Goal: Obtain resource: Download file/media

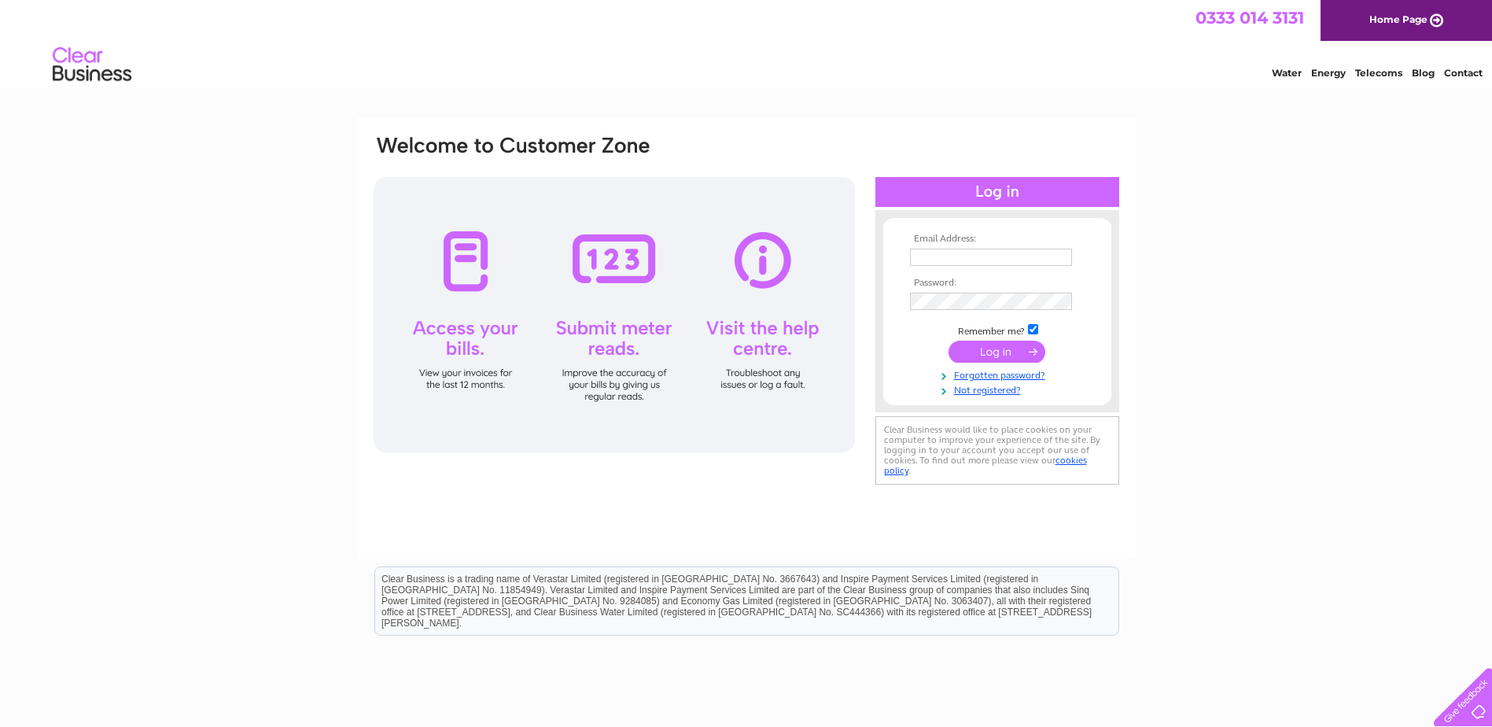
type input "beachroadlaundryltd@gmail.com"
click at [996, 351] on input "submit" at bounding box center [997, 352] width 97 height 22
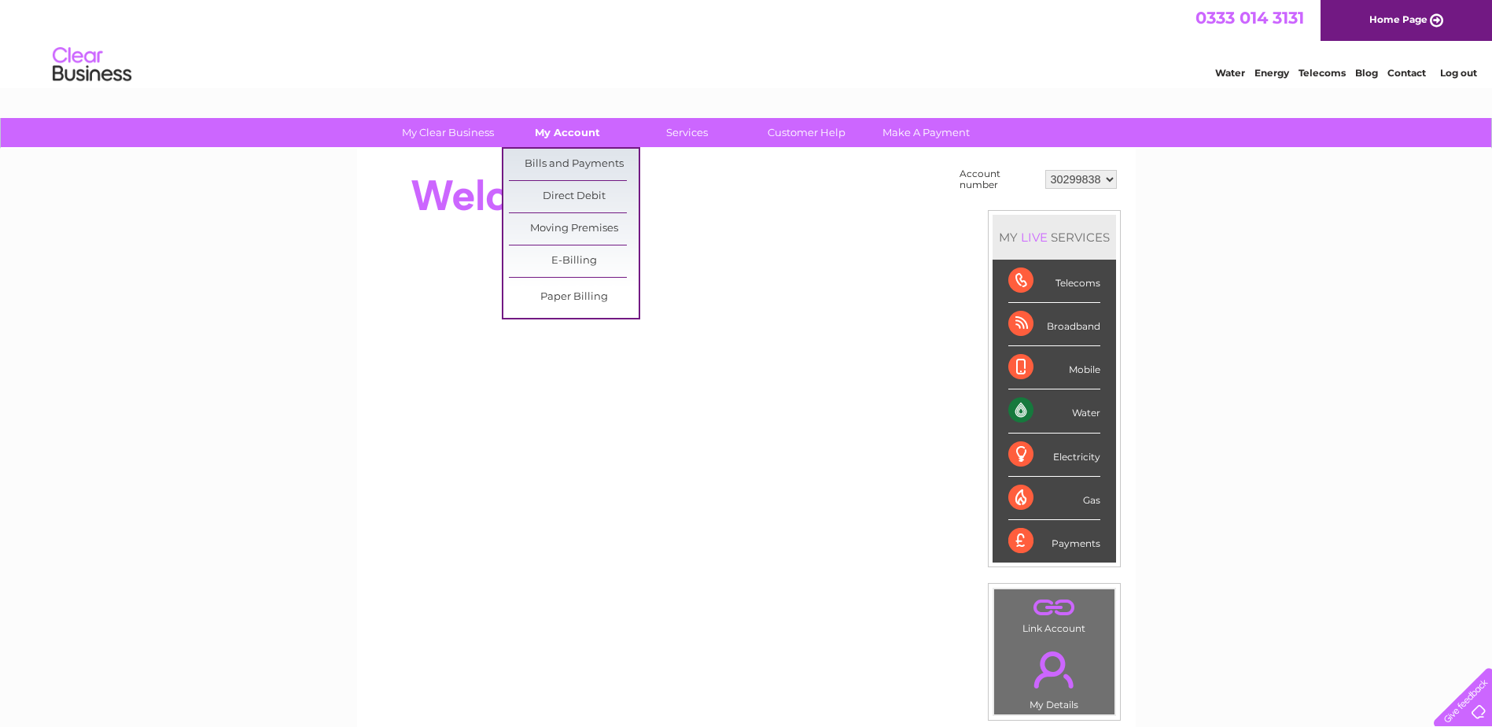
click at [581, 131] on link "My Account" at bounding box center [568, 132] width 130 height 29
click at [585, 157] on link "Bills and Payments" at bounding box center [574, 164] width 130 height 31
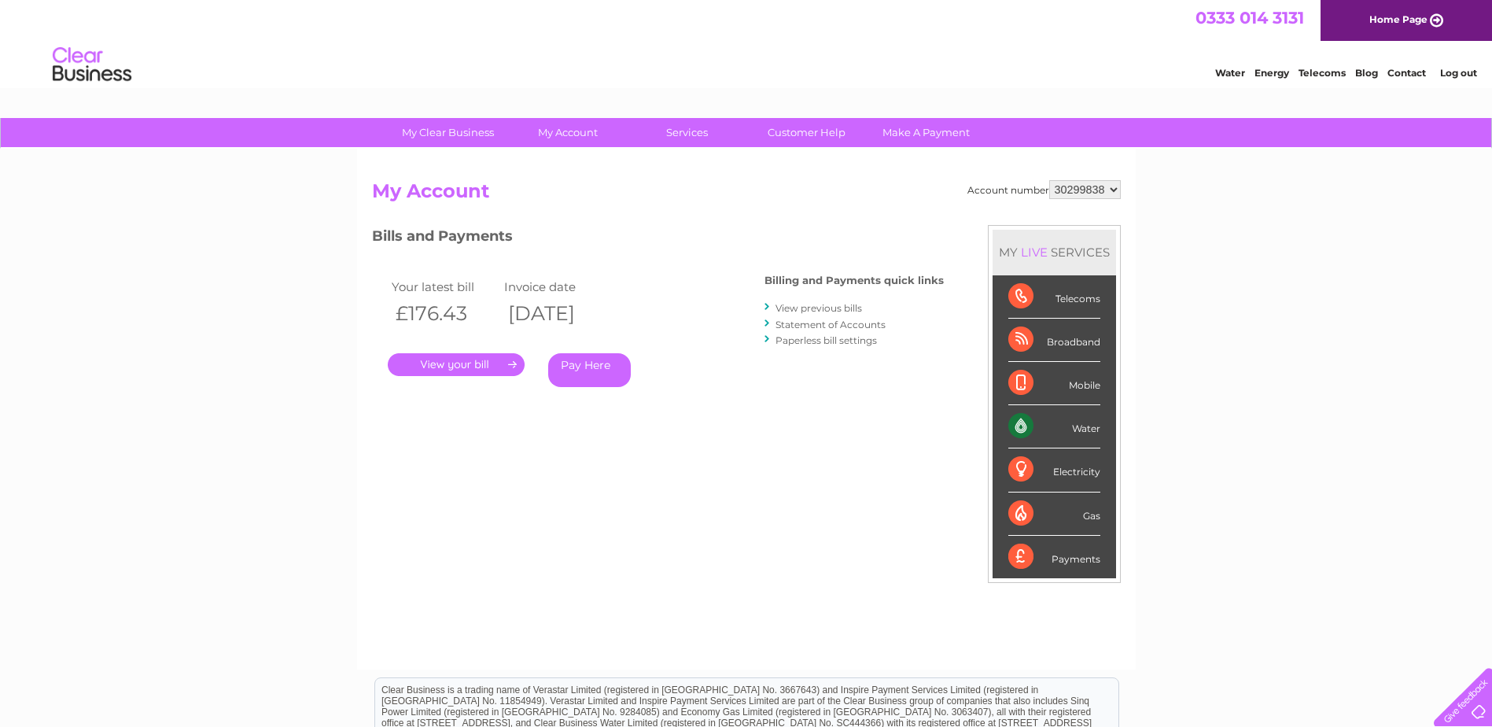
click at [804, 308] on link "View previous bills" at bounding box center [819, 308] width 87 height 12
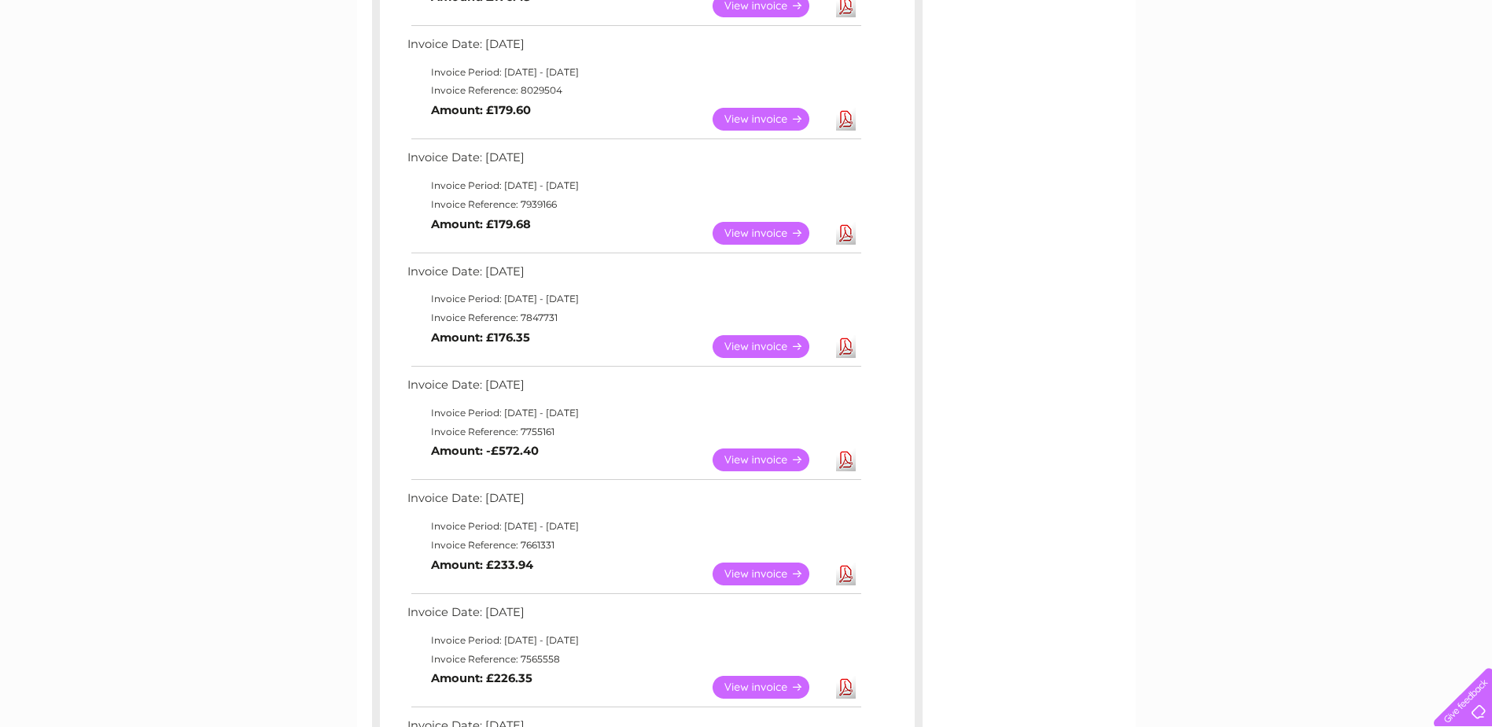
scroll to position [393, 0]
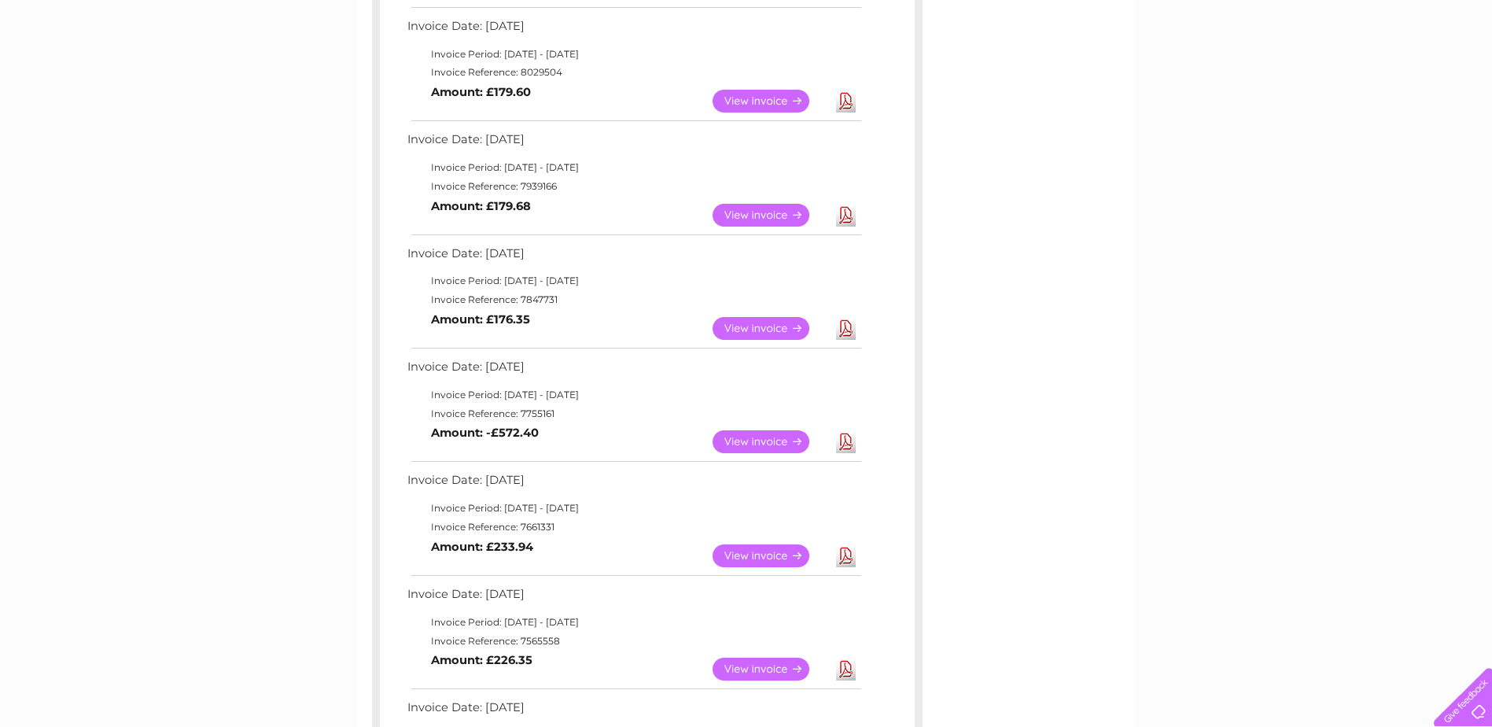
click at [774, 445] on link "View" at bounding box center [771, 441] width 116 height 23
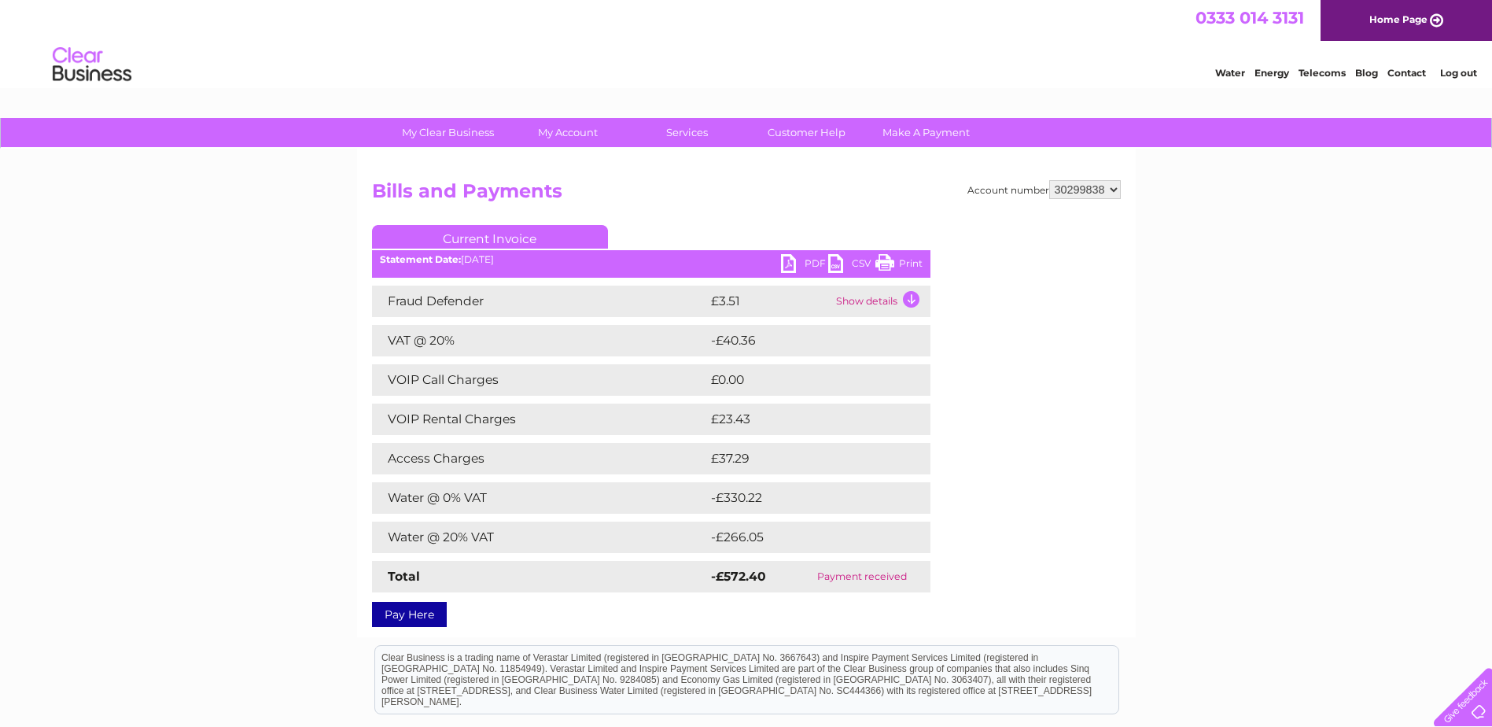
click at [796, 260] on link "PDF" at bounding box center [804, 265] width 47 height 23
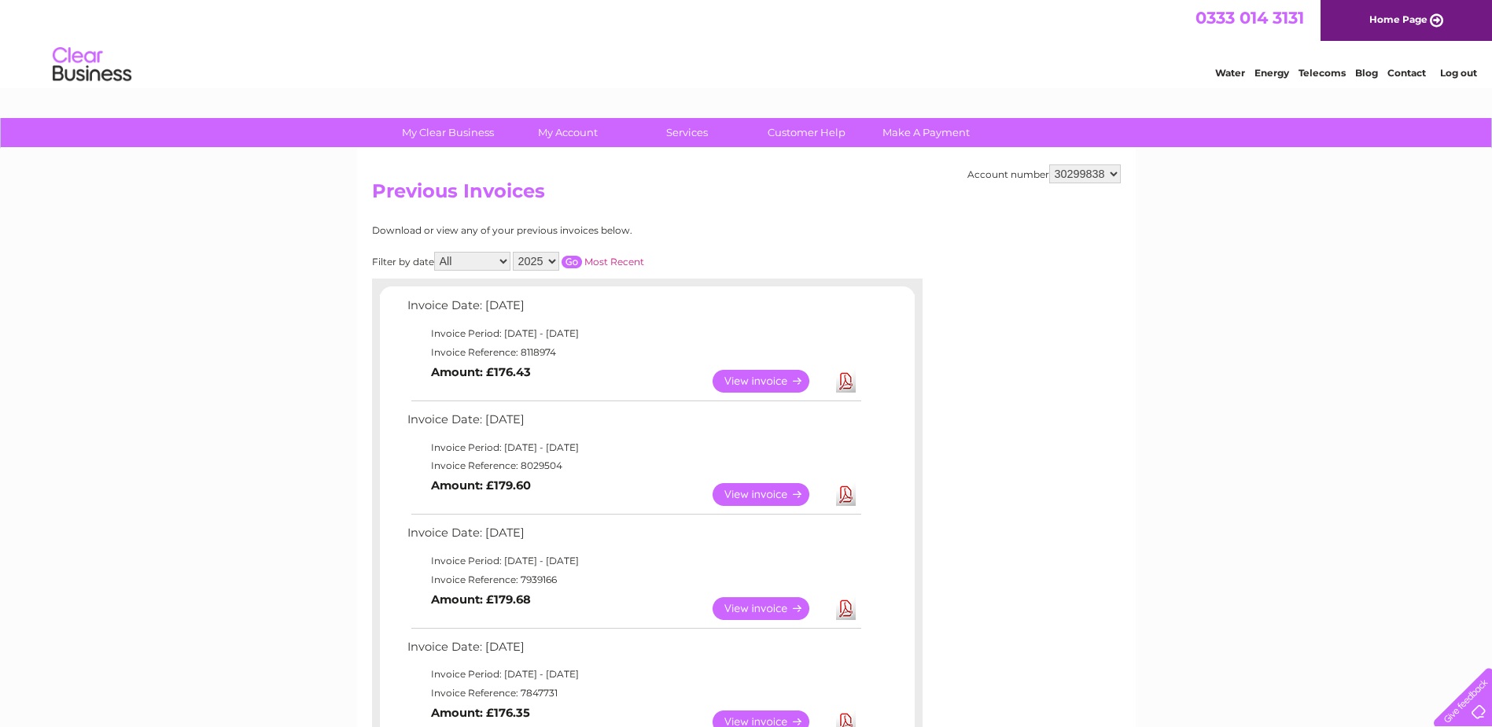
click at [551, 265] on select "2025 2024" at bounding box center [536, 261] width 46 height 19
select select "2024"
click at [514, 252] on select "2025 2024" at bounding box center [536, 261] width 46 height 19
click at [566, 261] on input "button" at bounding box center [572, 262] width 20 height 13
click at [766, 503] on link "View" at bounding box center [771, 494] width 116 height 23
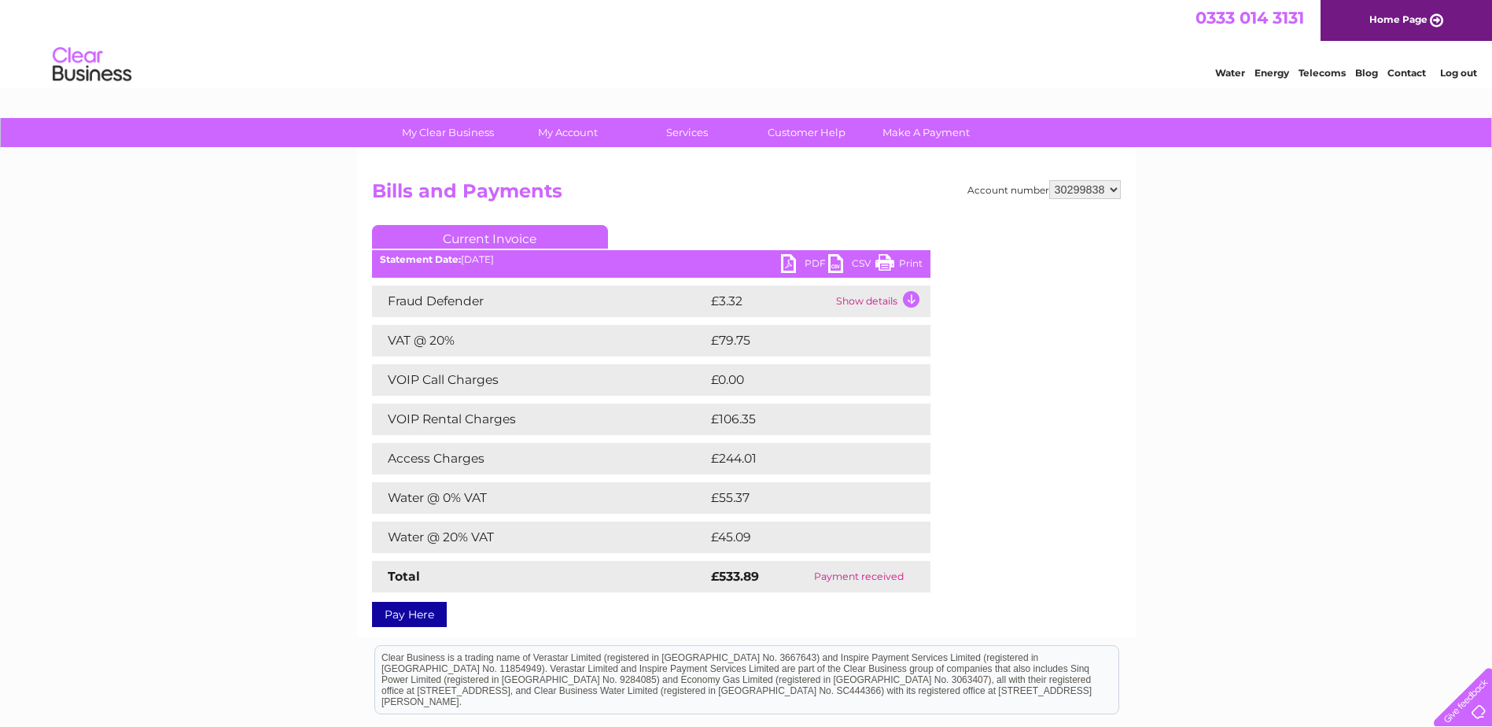
click at [791, 266] on link "PDF" at bounding box center [804, 265] width 47 height 23
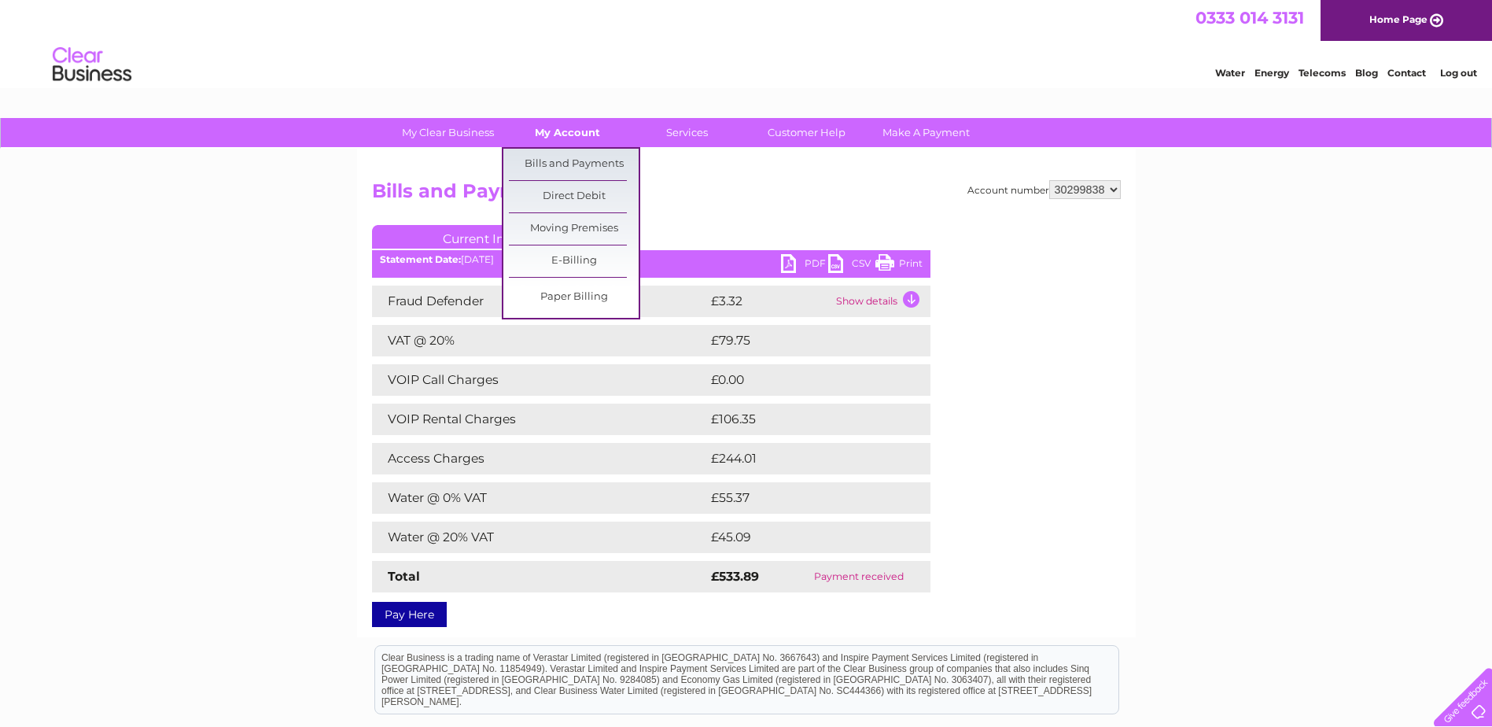
click at [546, 135] on link "My Account" at bounding box center [568, 132] width 130 height 29
click at [555, 162] on link "Bills and Payments" at bounding box center [574, 164] width 130 height 31
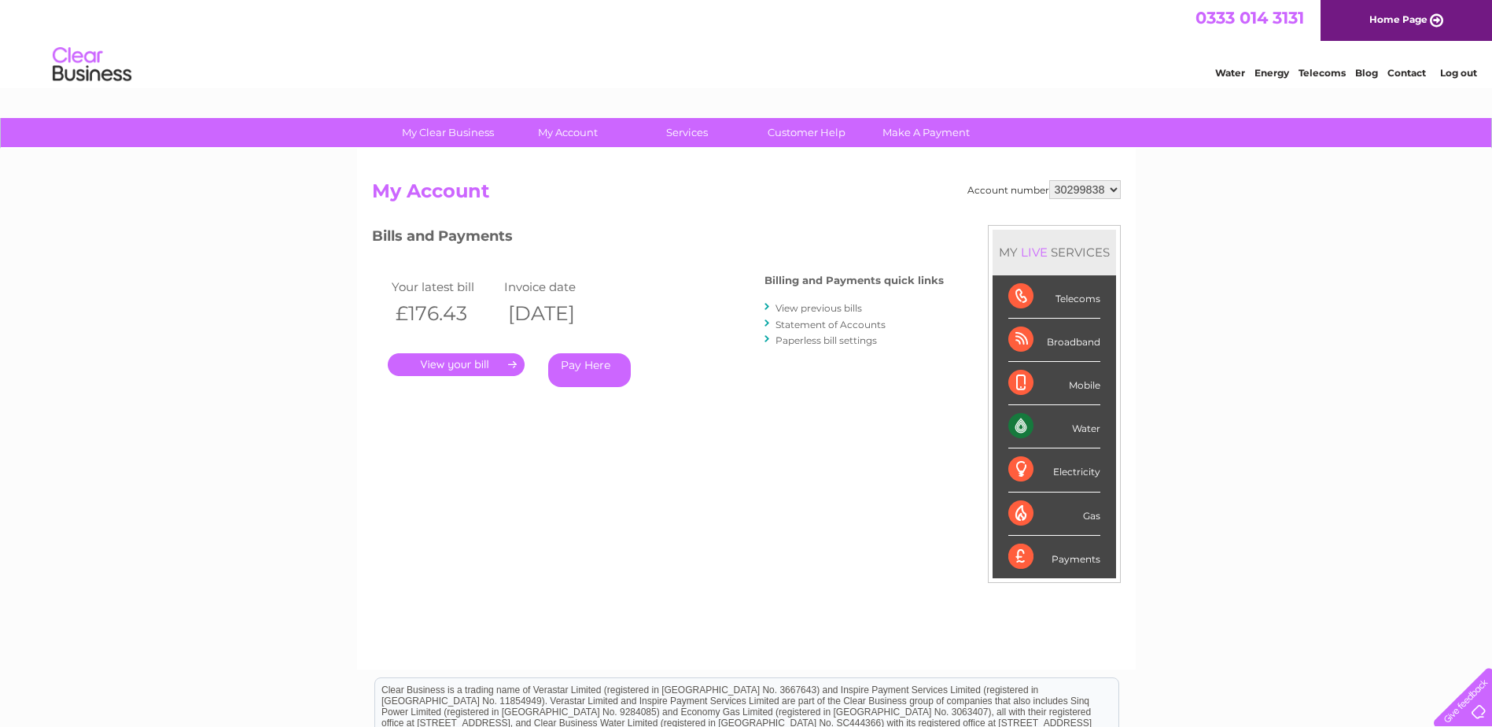
click at [856, 308] on link "View previous bills" at bounding box center [819, 308] width 87 height 12
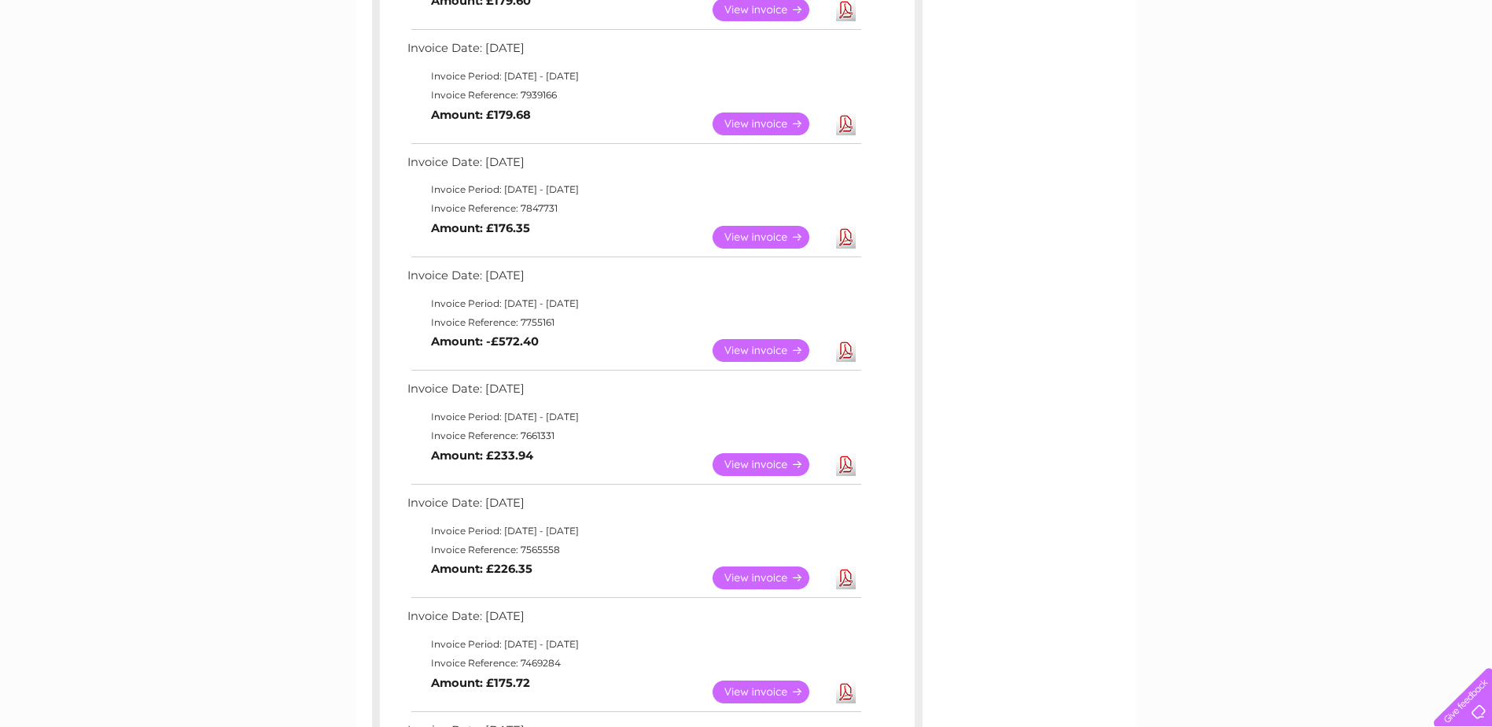
scroll to position [393, 0]
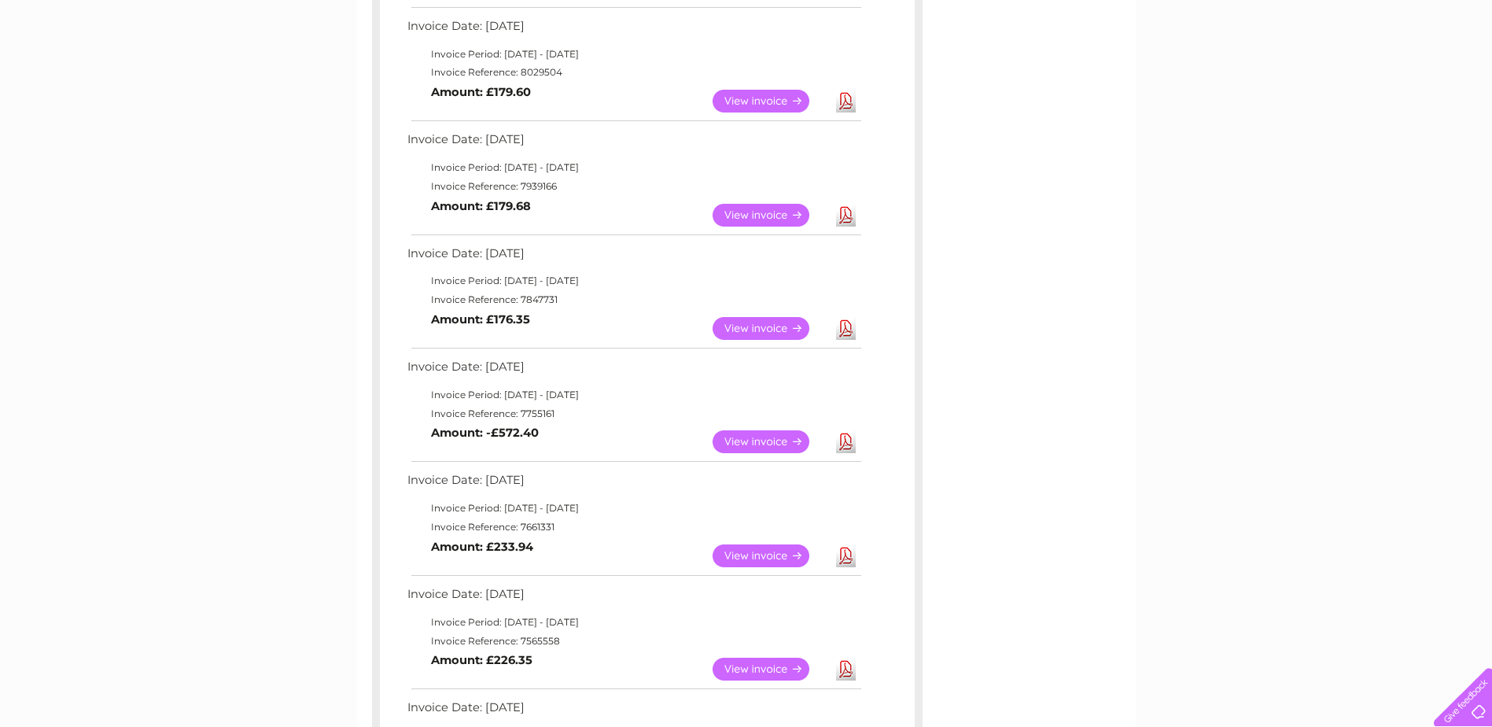
click at [846, 432] on link "Download" at bounding box center [846, 441] width 20 height 23
click at [848, 321] on link "Download" at bounding box center [846, 328] width 20 height 23
click at [763, 327] on link "View" at bounding box center [771, 328] width 116 height 23
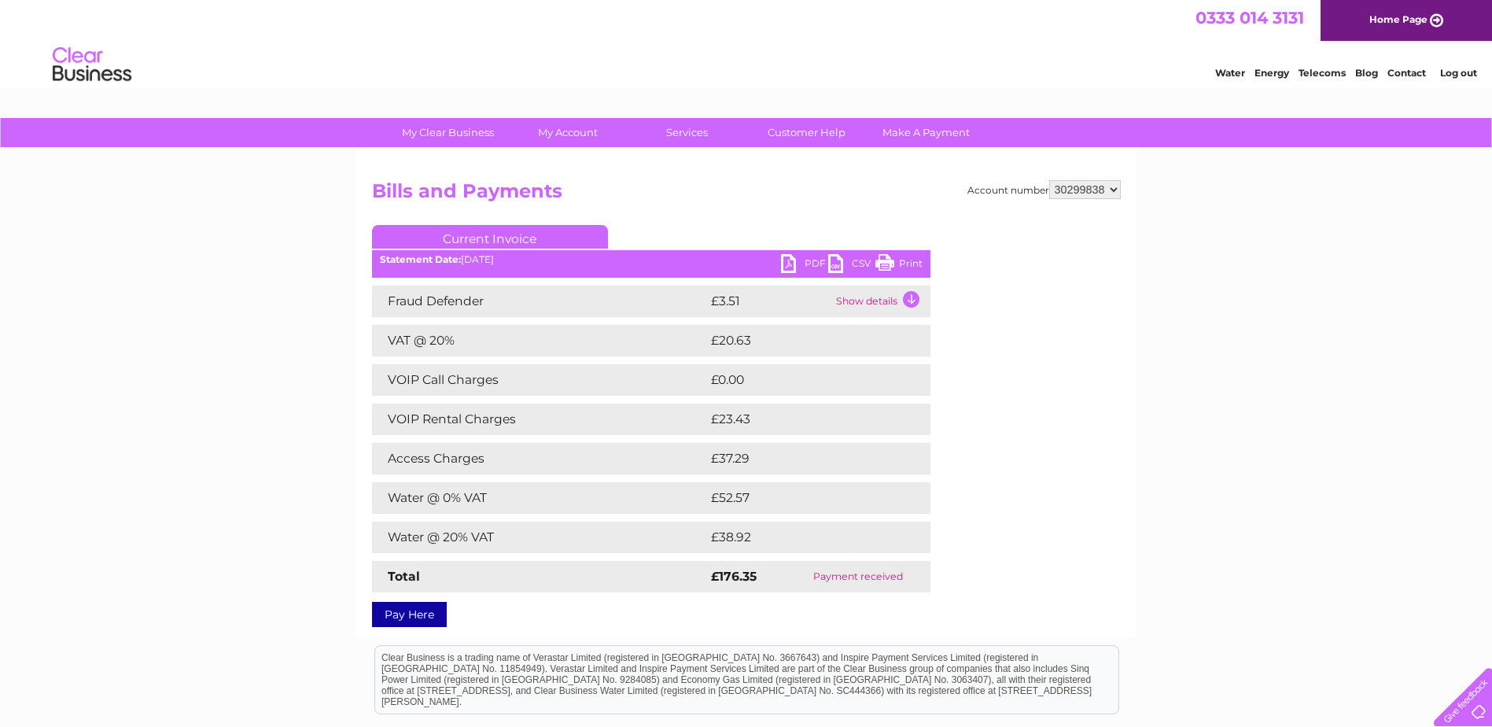
click at [901, 259] on link "Print" at bounding box center [899, 265] width 47 height 23
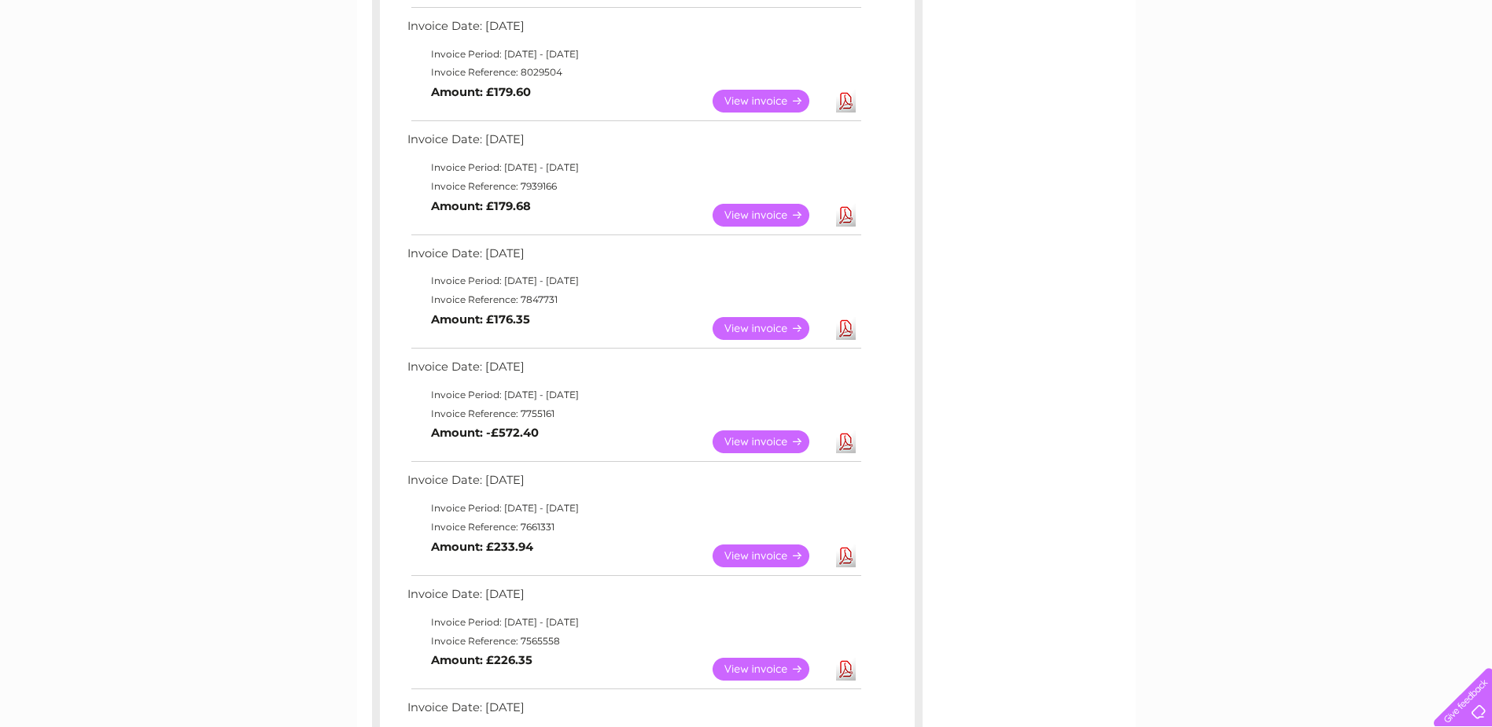
click at [774, 218] on link "View" at bounding box center [771, 215] width 116 height 23
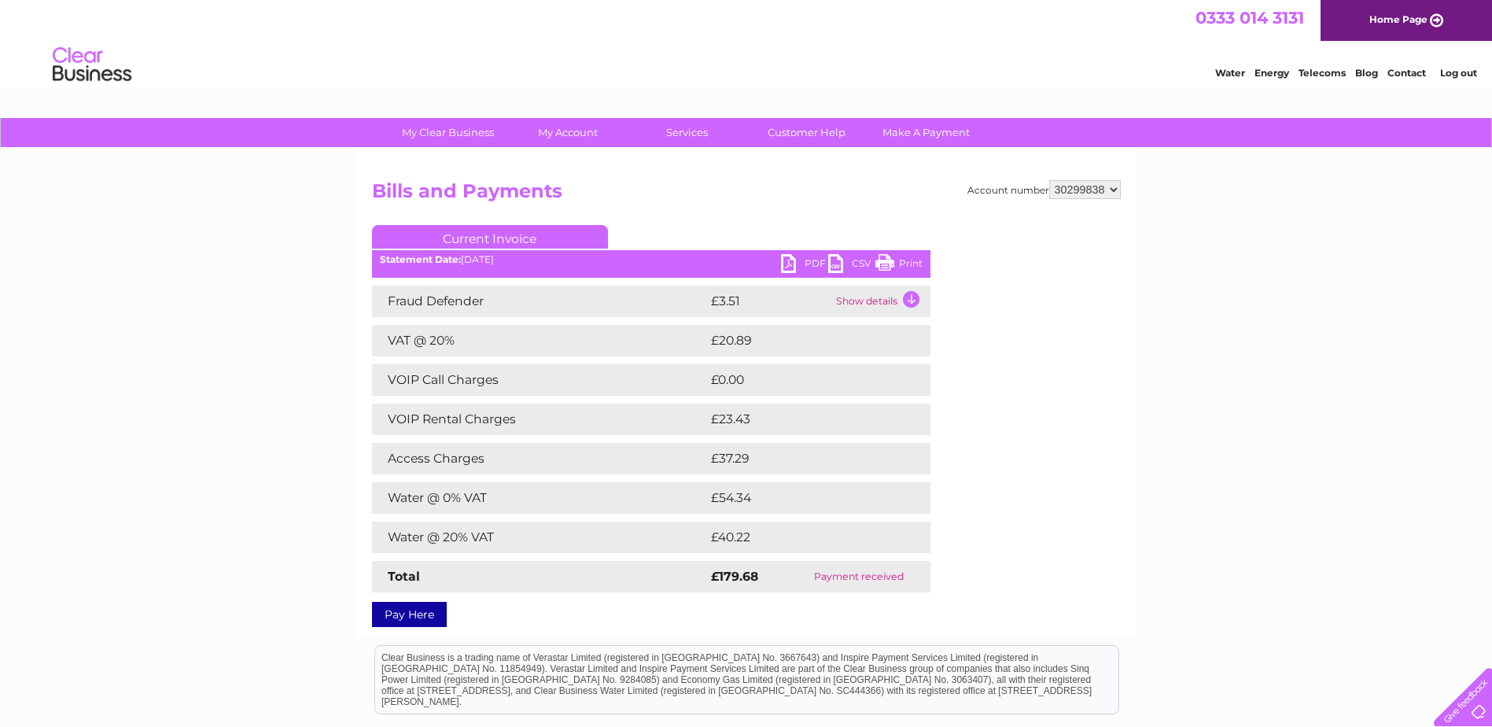
click at [896, 260] on link "Print" at bounding box center [899, 265] width 47 height 23
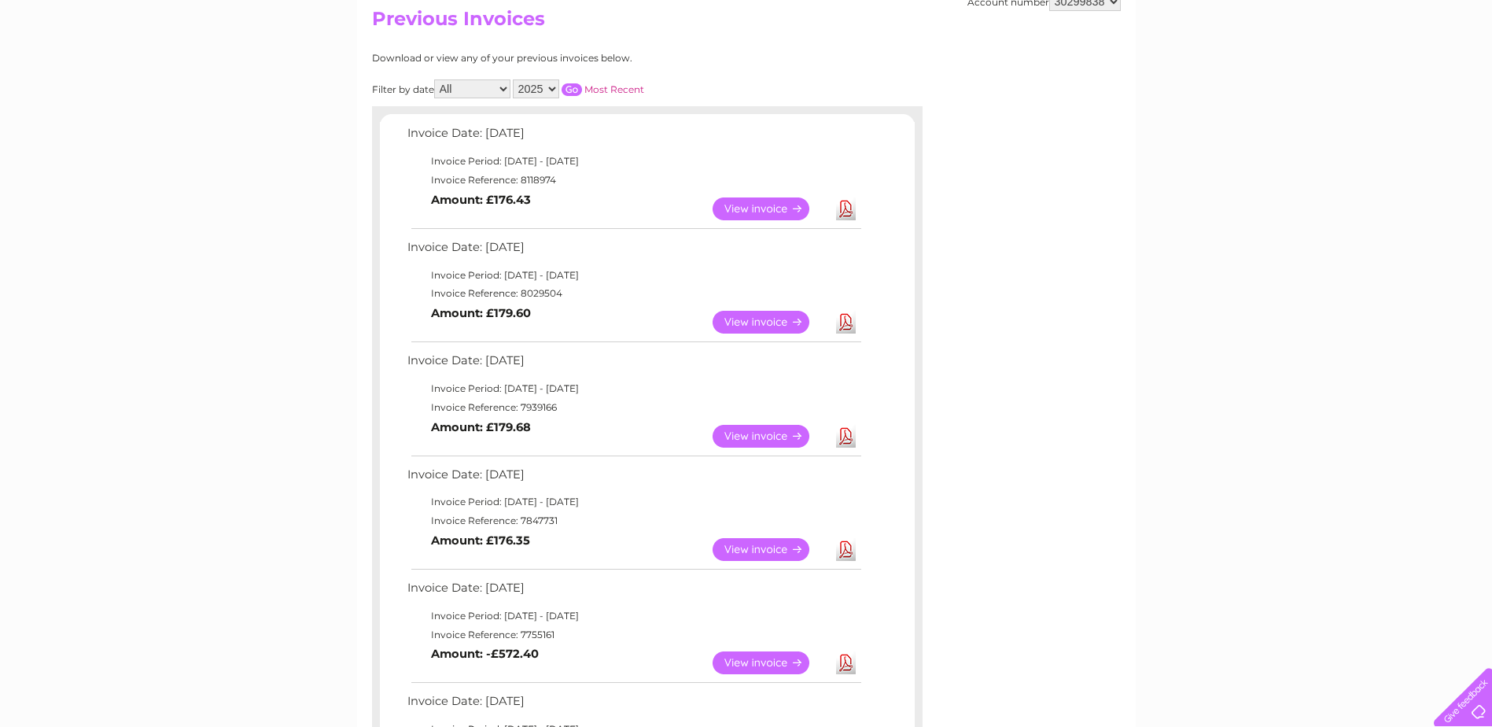
scroll to position [157, 0]
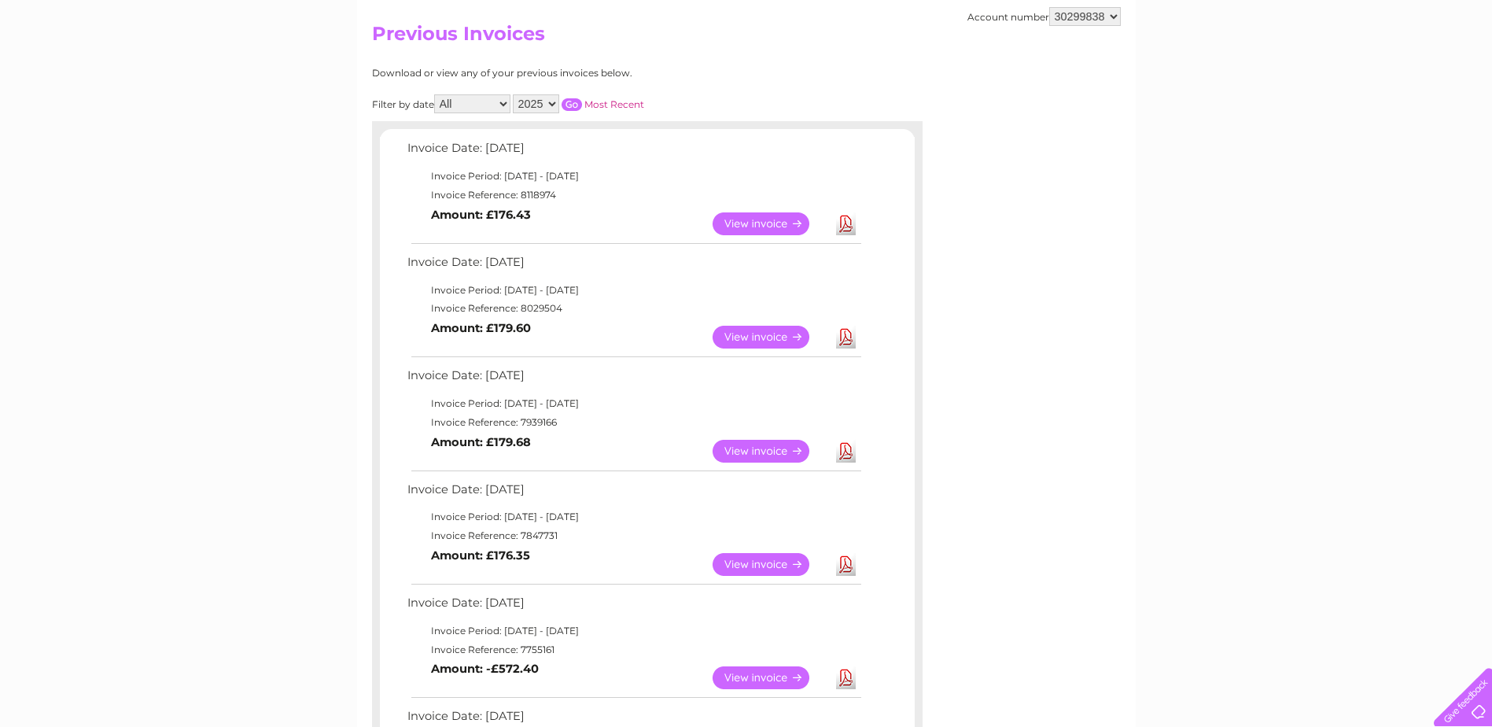
click at [758, 337] on link "View" at bounding box center [771, 337] width 116 height 23
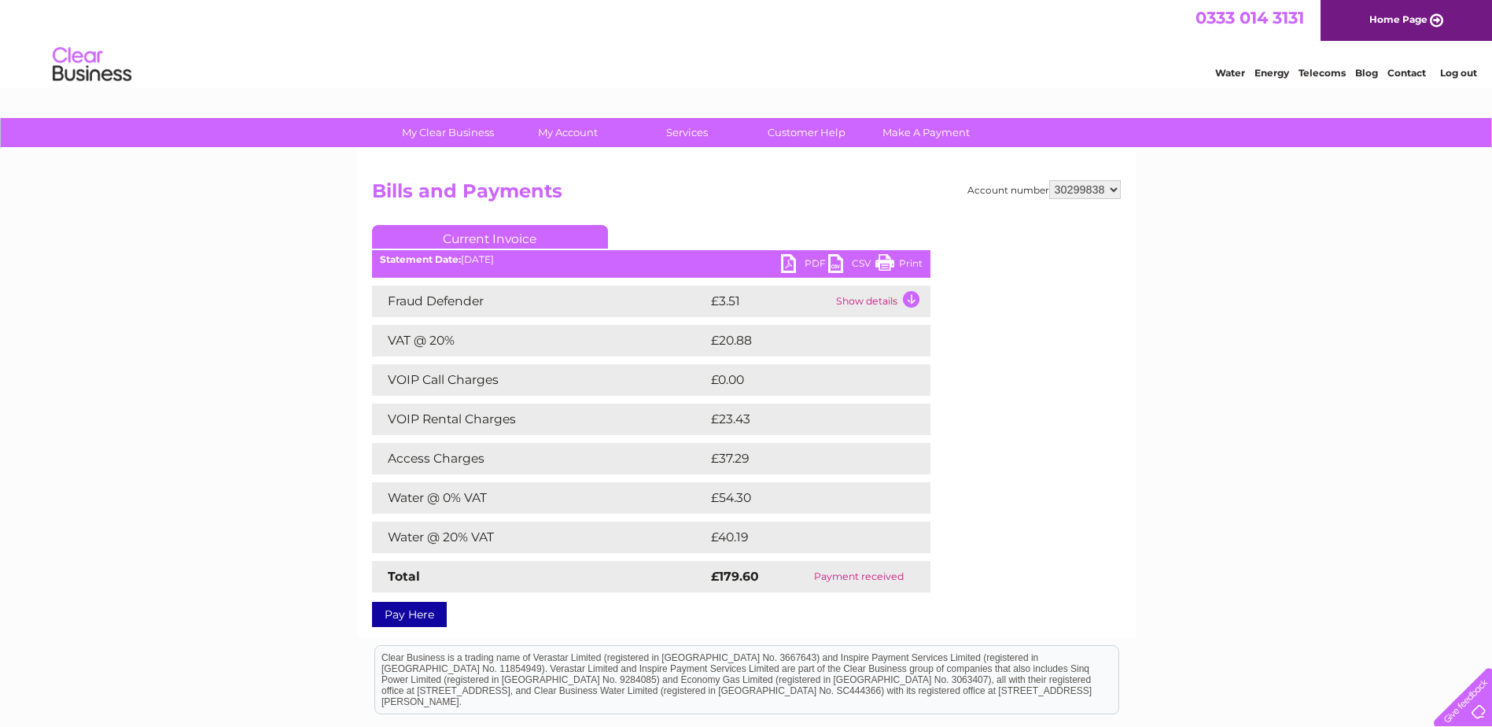
click at [909, 263] on link "Print" at bounding box center [899, 265] width 47 height 23
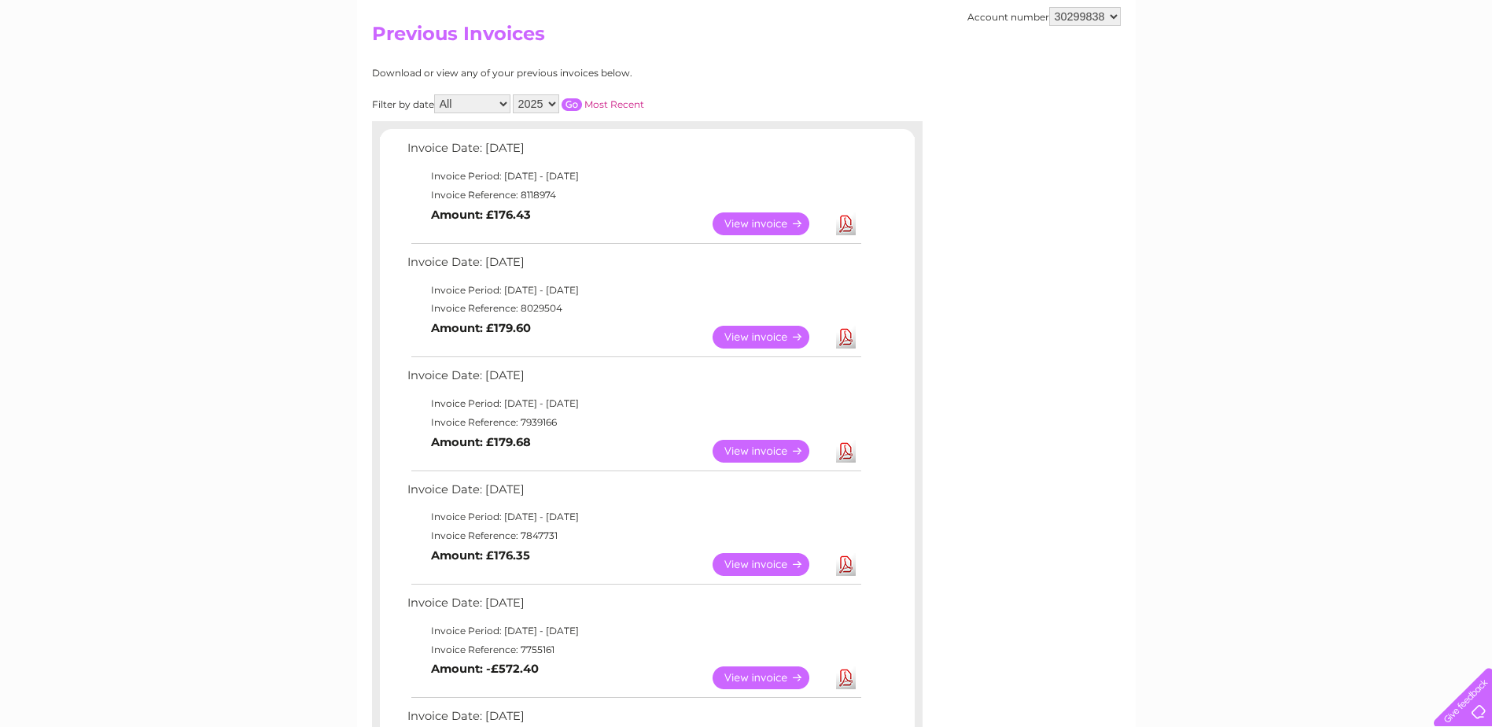
click at [838, 228] on link "Download" at bounding box center [846, 223] width 20 height 23
click at [737, 222] on link "View" at bounding box center [771, 223] width 116 height 23
click at [747, 232] on link "View" at bounding box center [771, 223] width 116 height 23
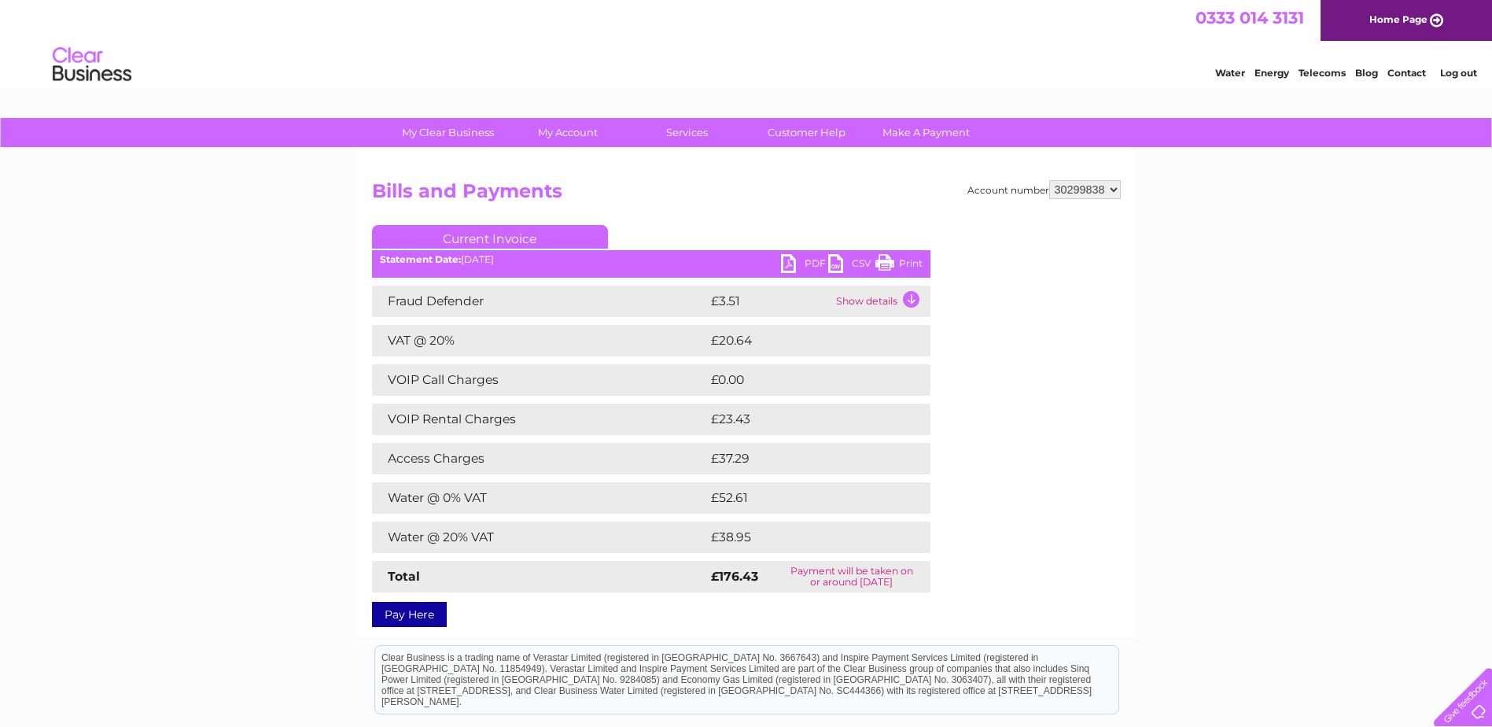
click at [883, 264] on link "Print" at bounding box center [899, 265] width 47 height 23
